Goal: Task Accomplishment & Management: Use online tool/utility

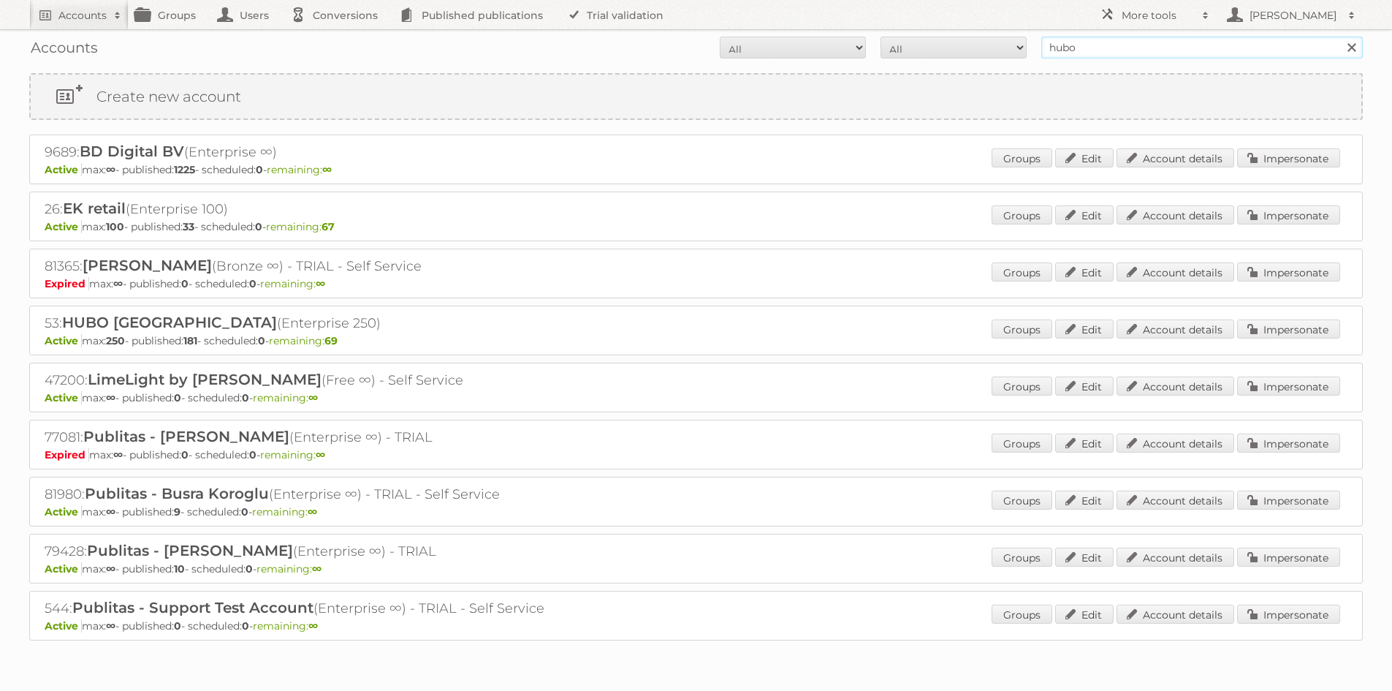
click at [1166, 43] on input "hubo" at bounding box center [1202, 48] width 322 height 22
type input "hubo be"
click at [1274, 333] on link "Impersonate" at bounding box center [1288, 328] width 103 height 19
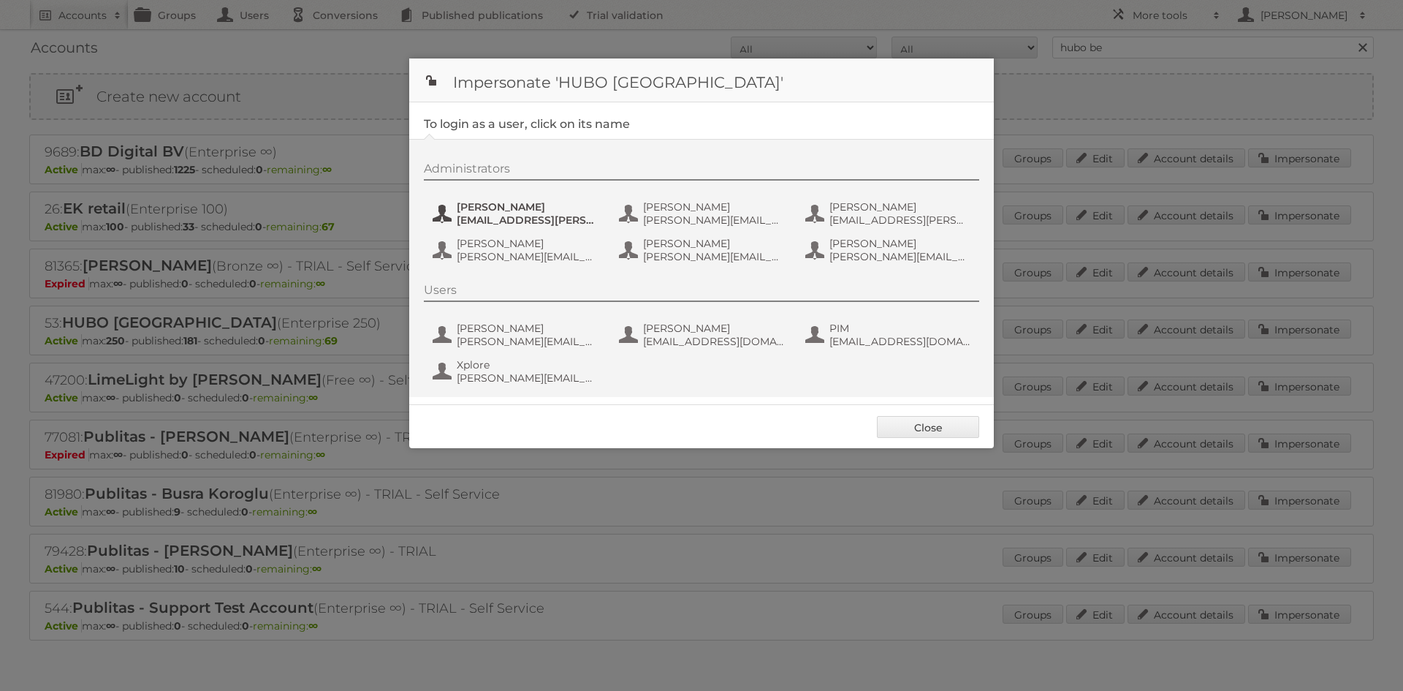
click at [529, 215] on span "[EMAIL_ADDRESS][PERSON_NAME][DOMAIN_NAME]" at bounding box center [528, 219] width 142 height 13
